Goal: Navigation & Orientation: Find specific page/section

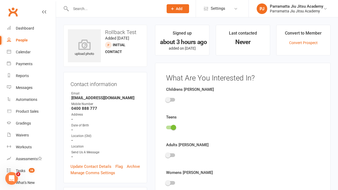
scroll to position [36, 0]
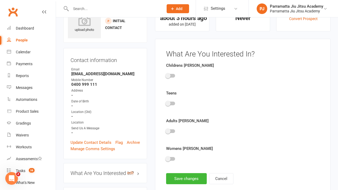
scroll to position [36, 0]
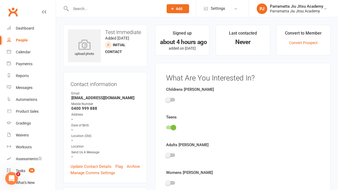
scroll to position [36, 0]
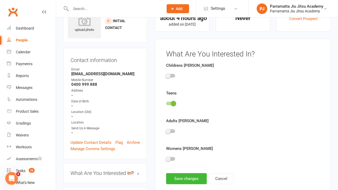
scroll to position [36, 0]
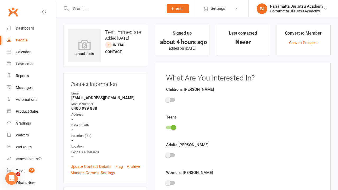
scroll to position [36, 0]
